Goal: Check status

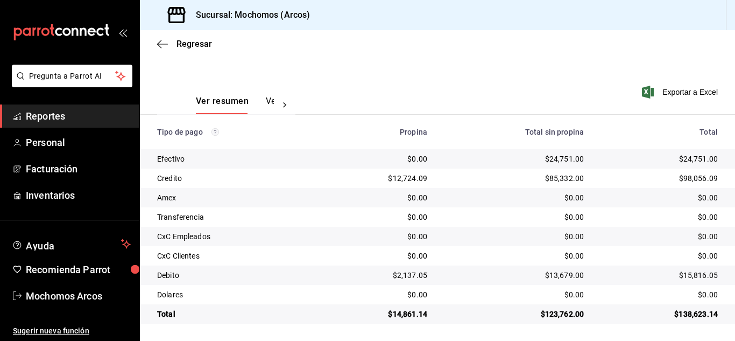
scroll to position [135, 0]
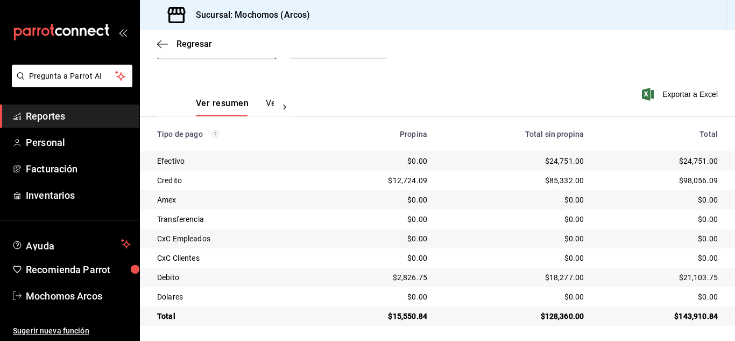
scroll to position [135, 0]
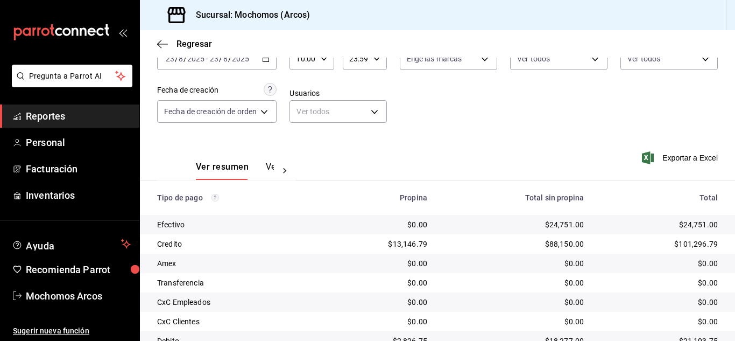
scroll to position [135, 0]
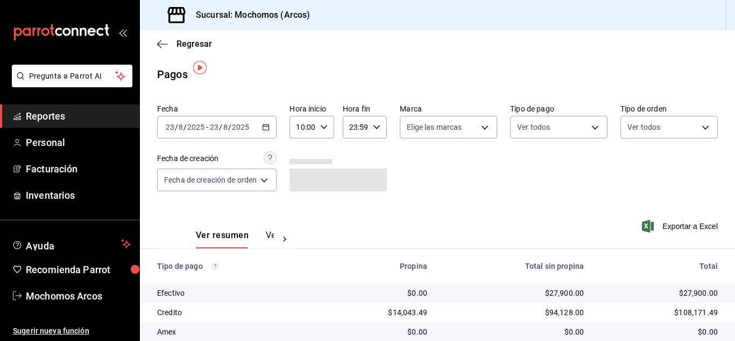
scroll to position [135, 0]
